Goal: Transaction & Acquisition: Purchase product/service

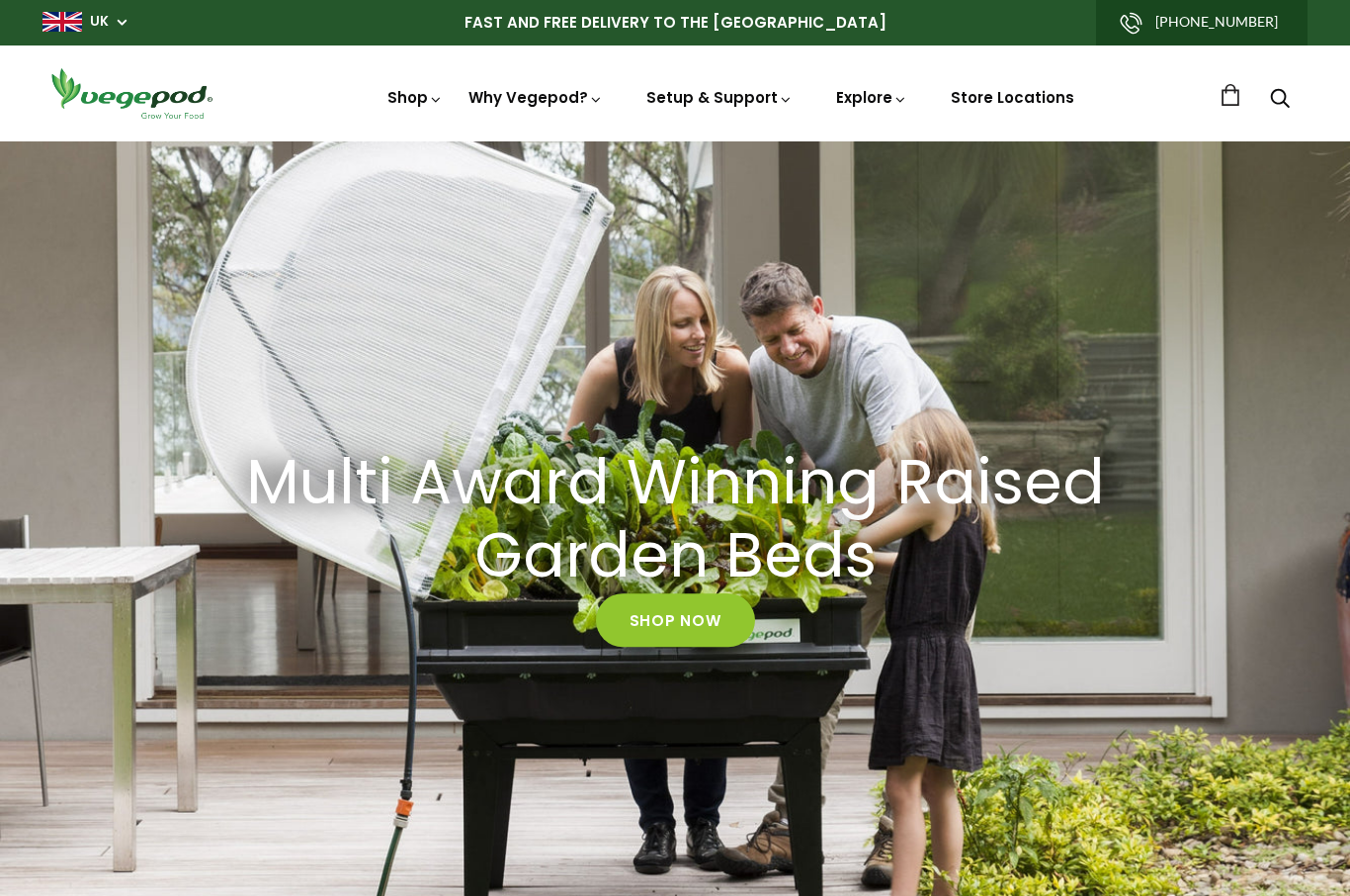
scroll to position [0, 10]
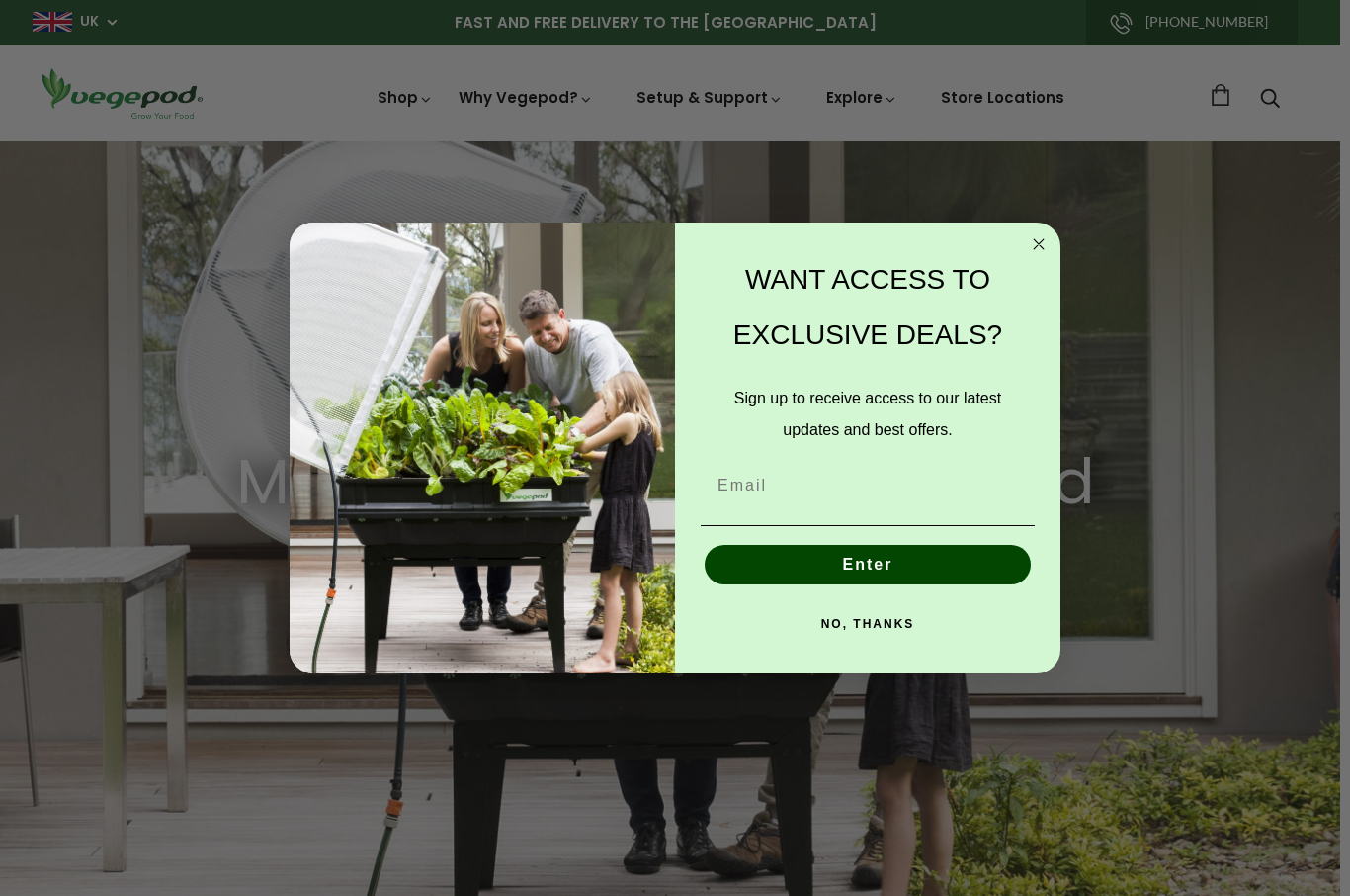
click at [1032, 249] on circle "Close dialog" at bounding box center [1039, 243] width 23 height 23
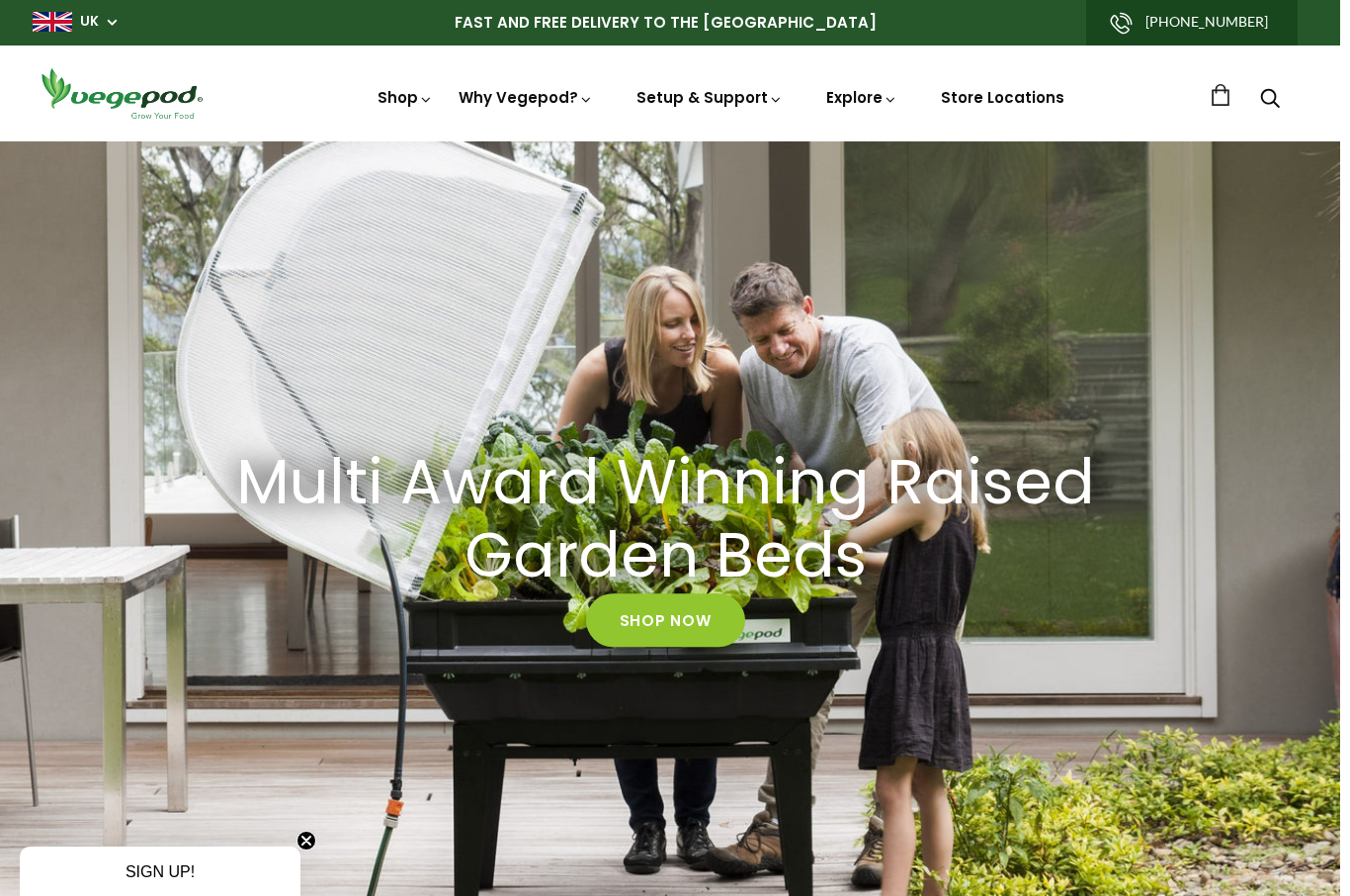
scroll to position [0, 321]
click at [666, 141] on img at bounding box center [666, 141] width 0 height 0
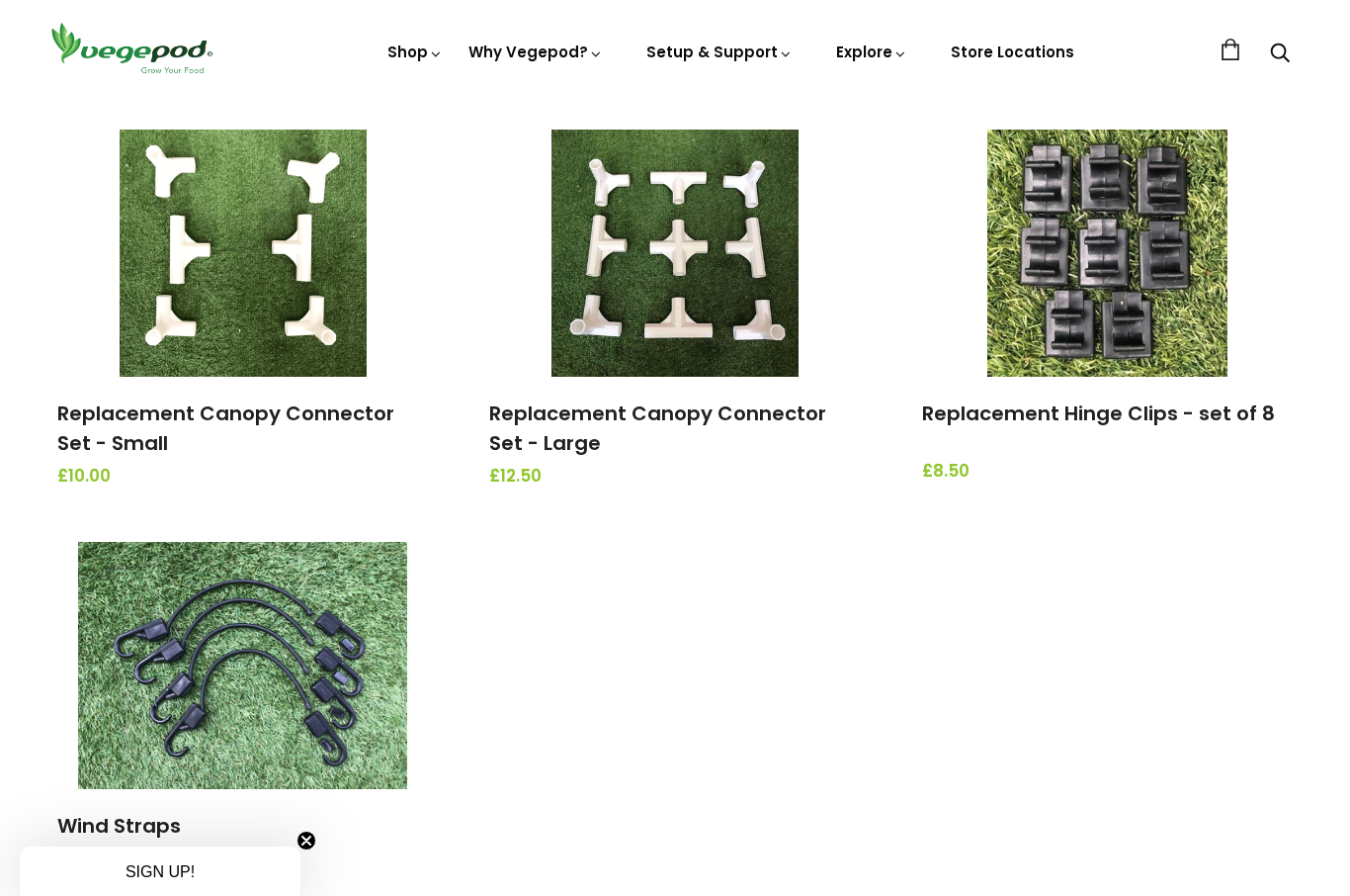
scroll to position [2093, 0]
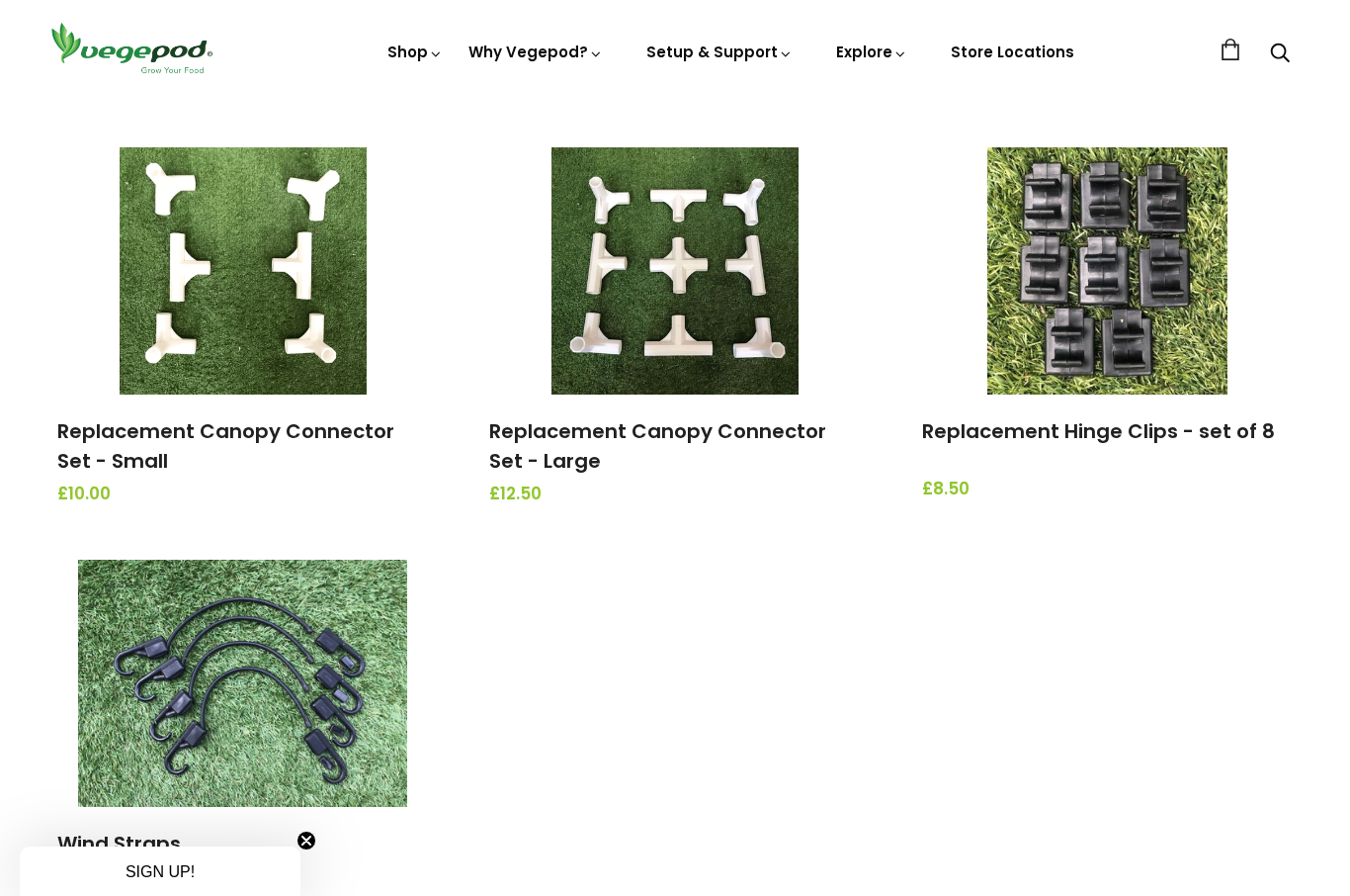
click at [309, 674] on img at bounding box center [242, 682] width 329 height 247
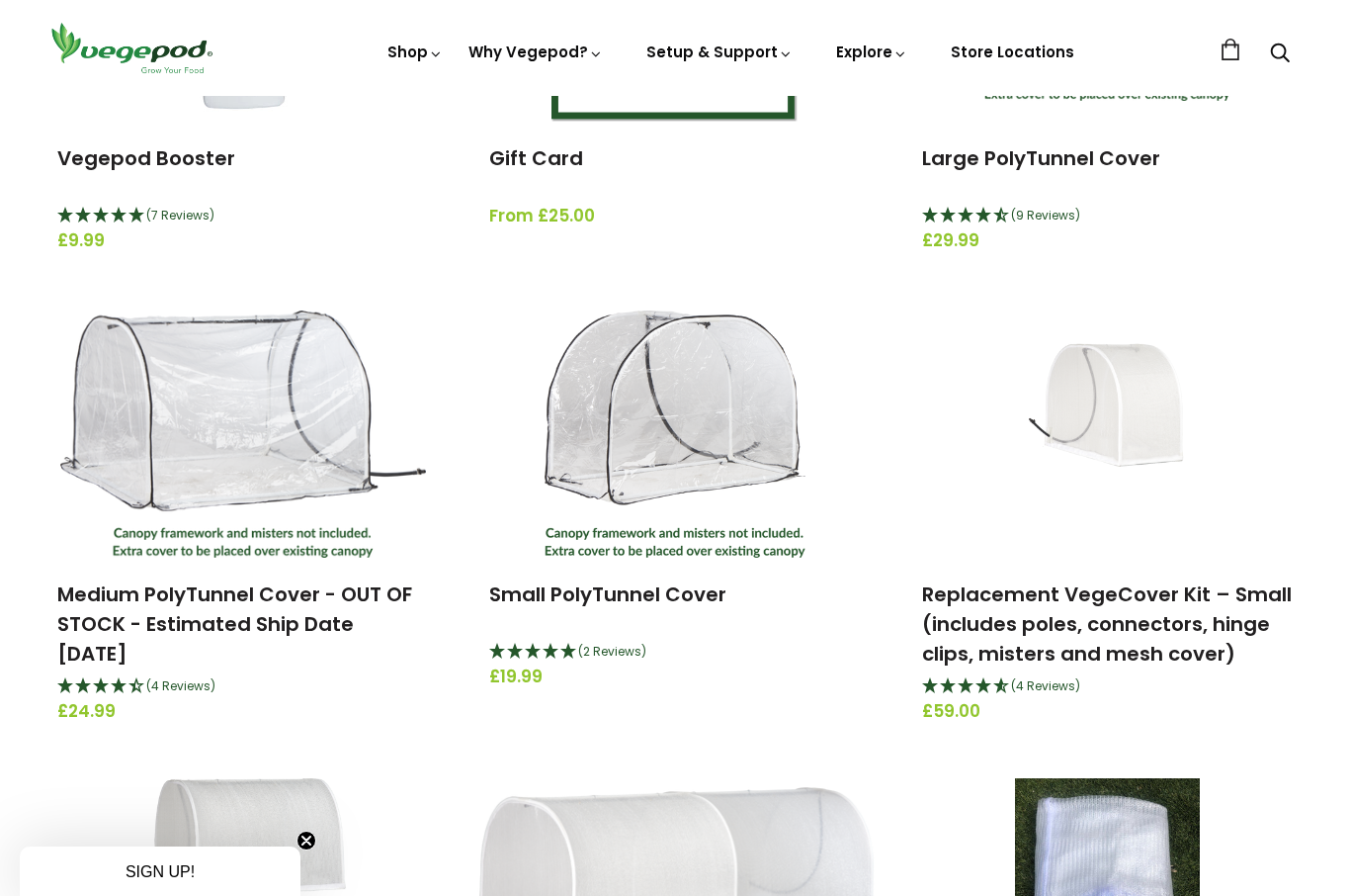
scroll to position [0, 0]
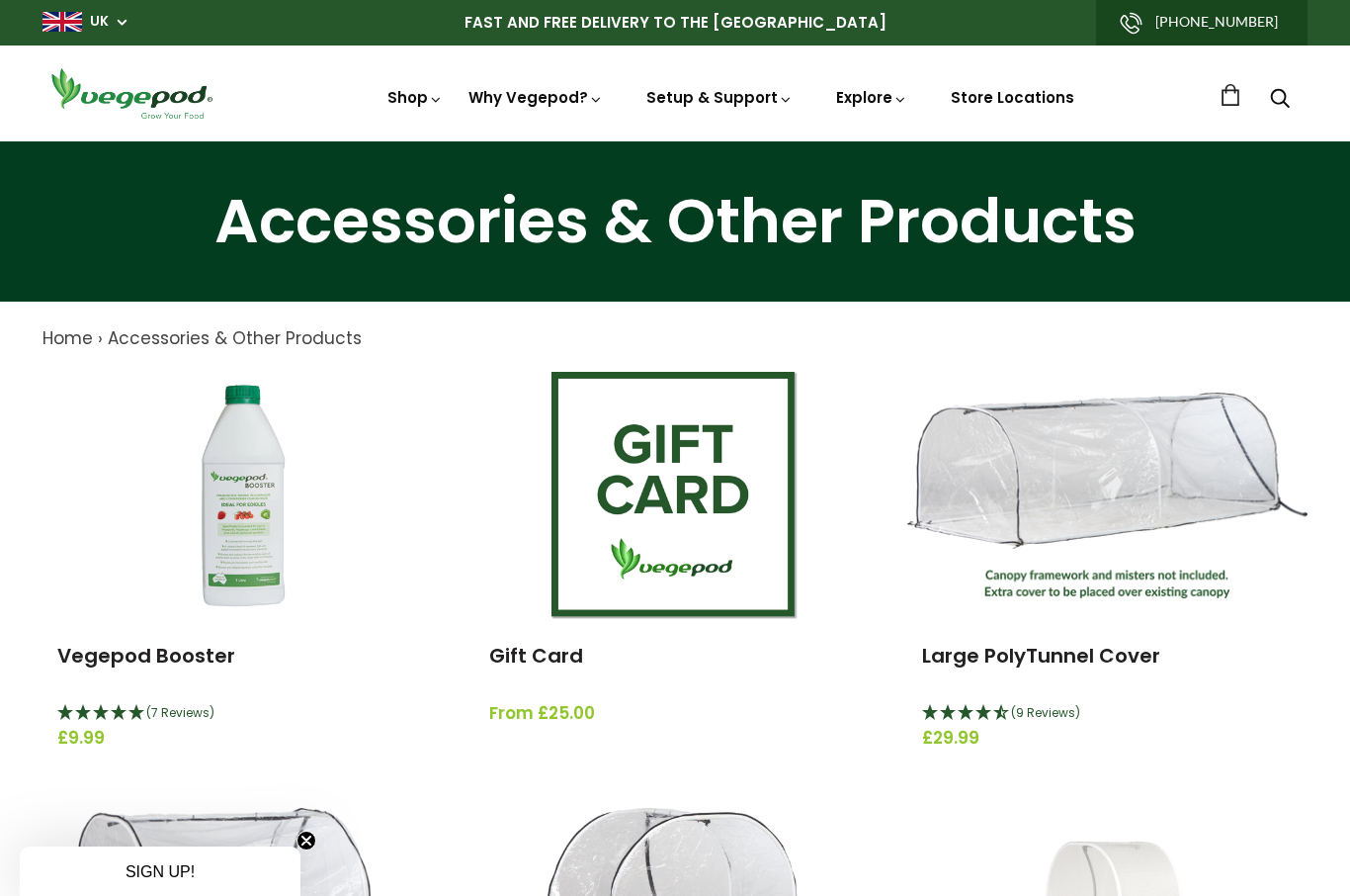
click at [675, 141] on img at bounding box center [675, 141] width 0 height 0
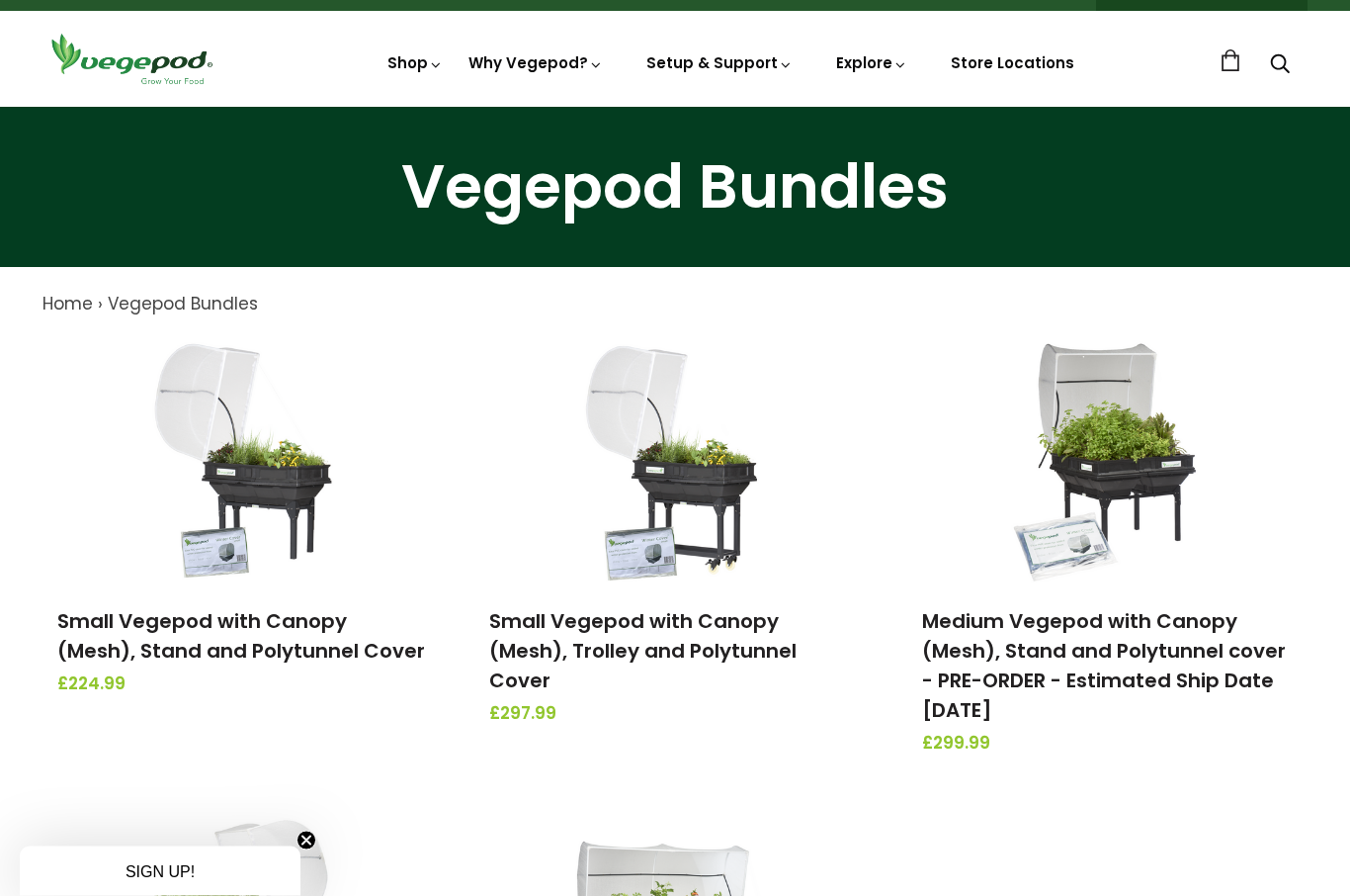
scroll to position [35, 0]
click at [687, 627] on link "Small Vegepod with Canopy (Mesh), Trolley and Polytunnel Cover" at bounding box center [643, 651] width 307 height 87
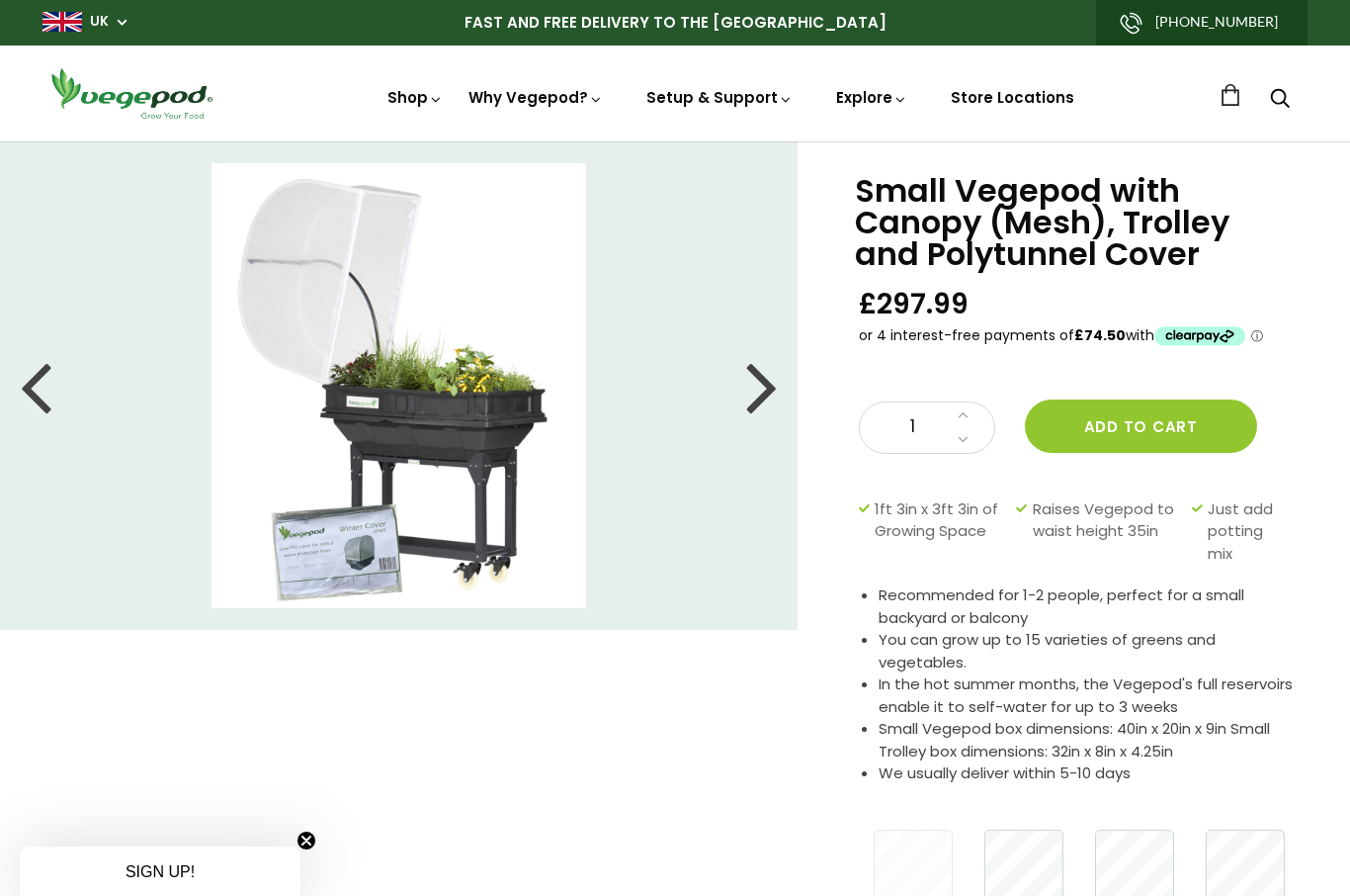
click at [675, 141] on img at bounding box center [675, 141] width 0 height 0
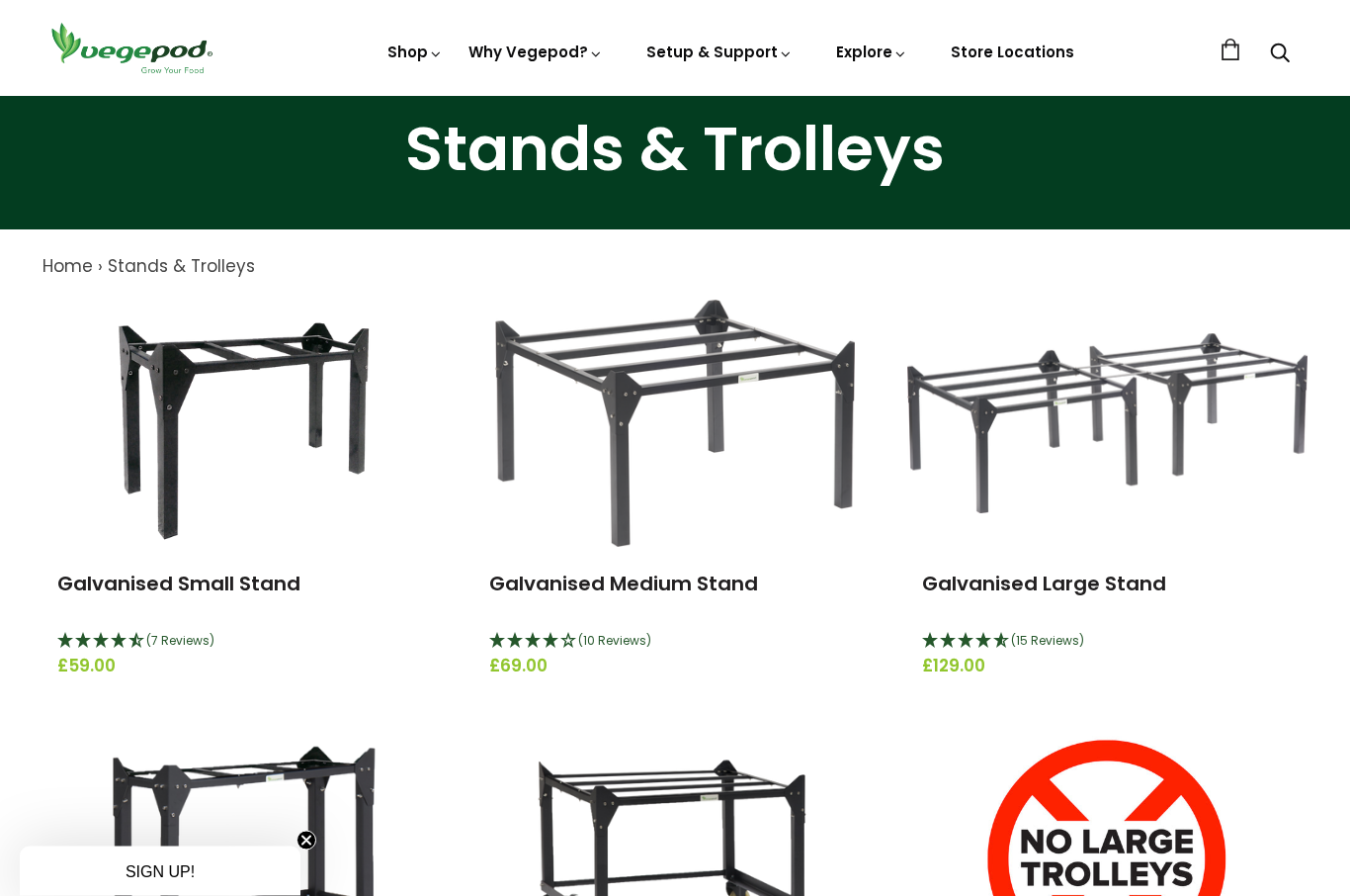
scroll to position [69, 0]
